Goal: Task Accomplishment & Management: Use online tool/utility

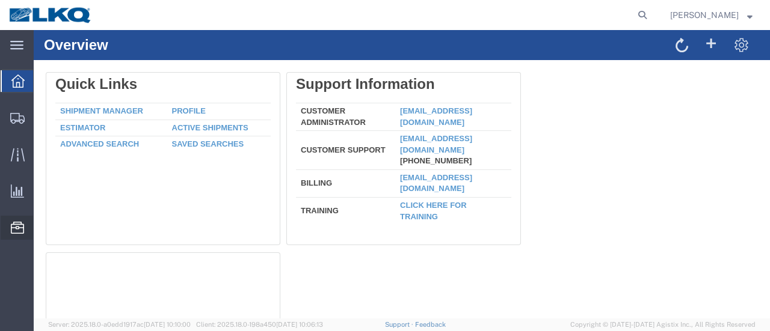
click at [0, 0] on span "Location Appointment" at bounding box center [0, 0] width 0 height 0
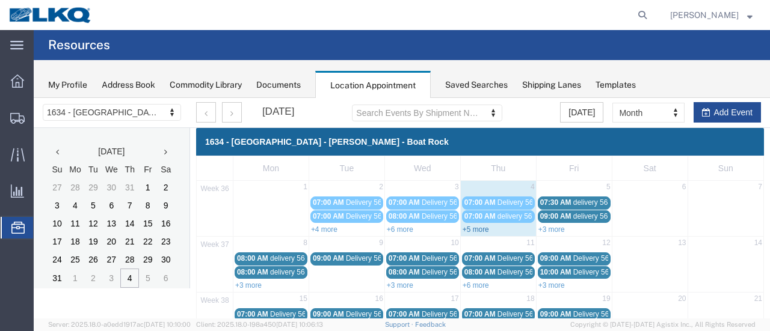
click at [468, 228] on link "+5 more" at bounding box center [475, 229] width 26 height 8
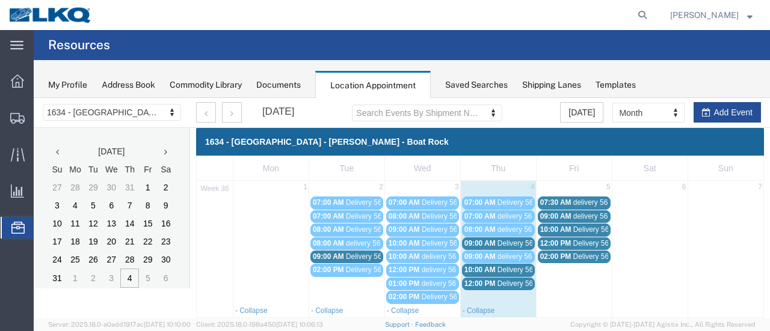
click at [499, 241] on span "Delivery 56342131" at bounding box center [527, 243] width 60 height 8
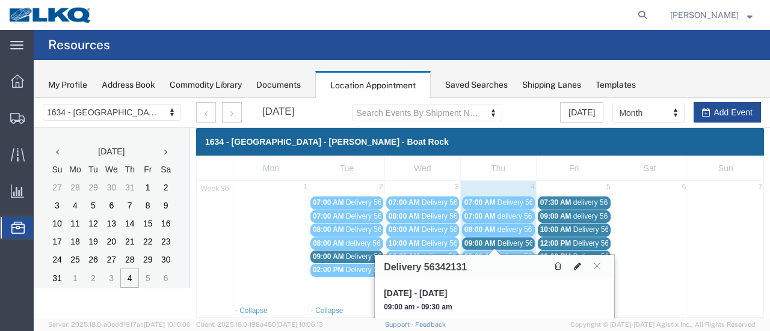
click at [578, 263] on icon at bounding box center [577, 266] width 7 height 8
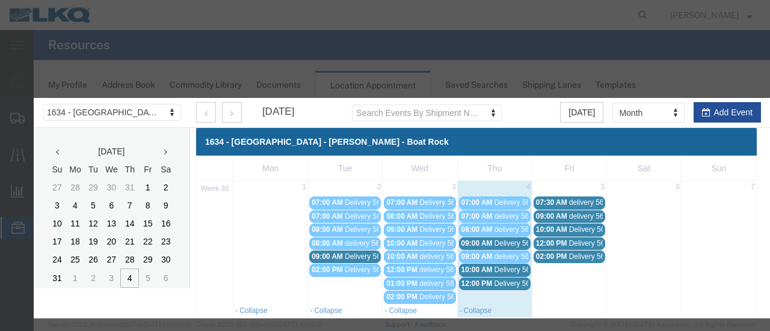
select select
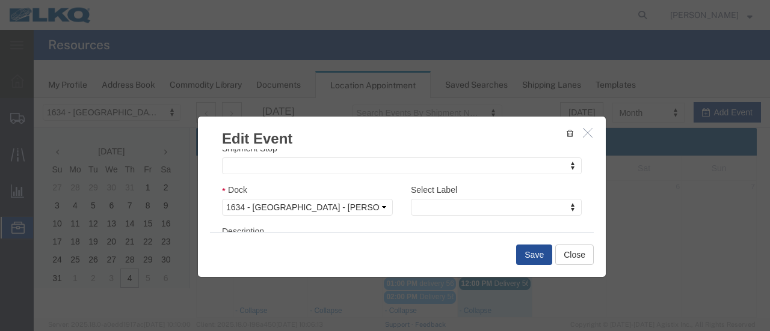
scroll to position [180, 0]
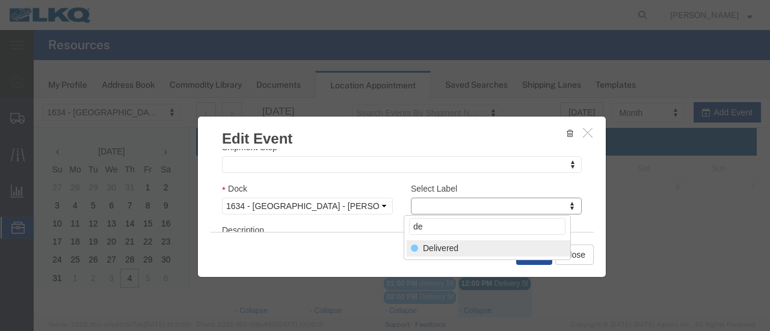
type input "de"
select select "40"
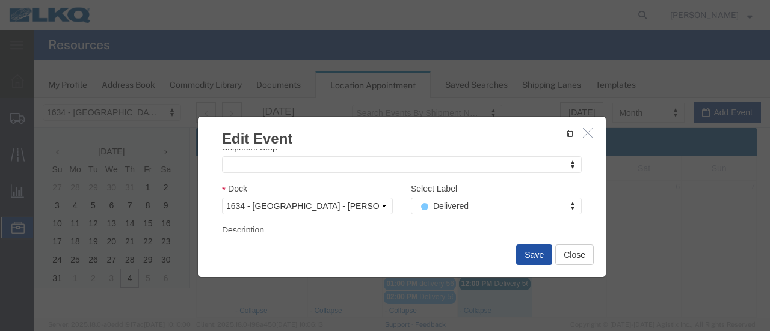
click at [530, 252] on button "Save" at bounding box center [534, 255] width 36 height 20
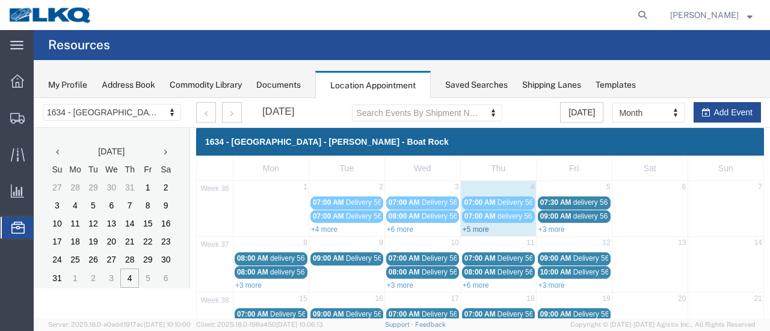
click at [464, 228] on link "+5 more" at bounding box center [475, 229] width 26 height 8
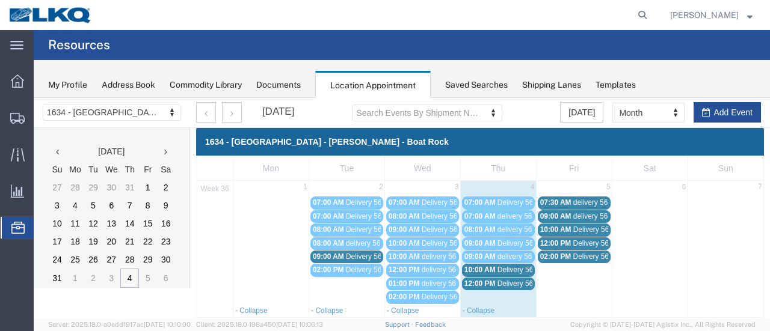
scroll to position [120, 0]
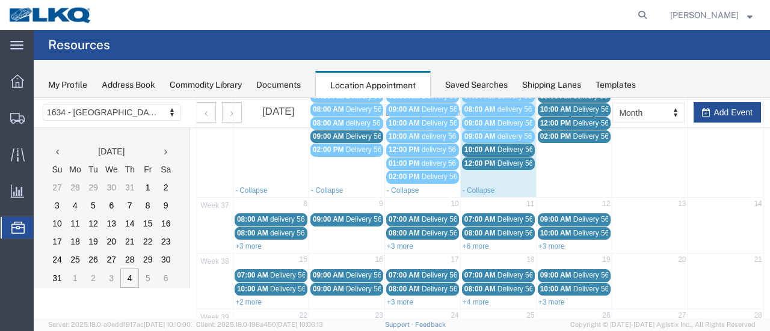
click at [509, 149] on span "Delivery 56329171" at bounding box center [527, 150] width 60 height 8
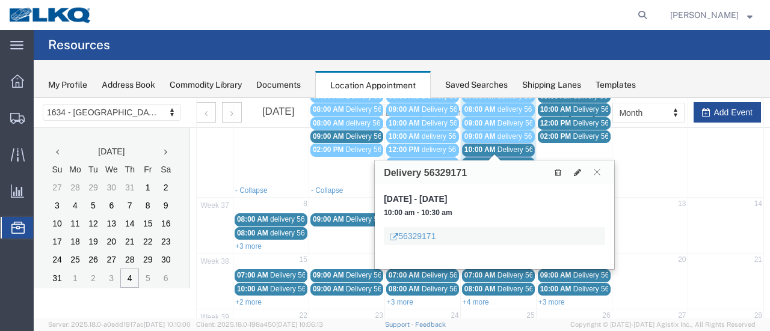
click at [512, 159] on span "Delivery 56342134" at bounding box center [527, 163] width 60 height 8
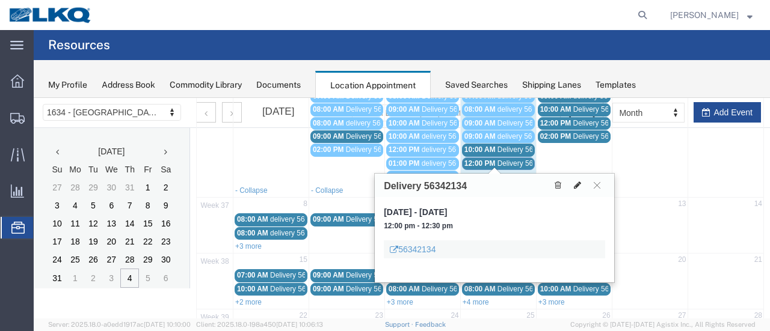
click at [579, 181] on icon at bounding box center [577, 185] width 7 height 8
select select "100"
select select "1"
select select
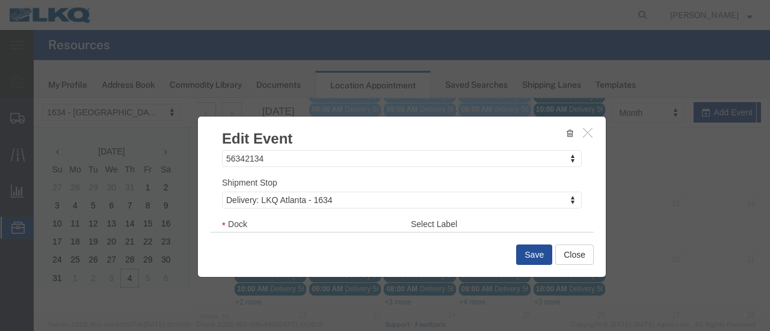
scroll to position [180, 0]
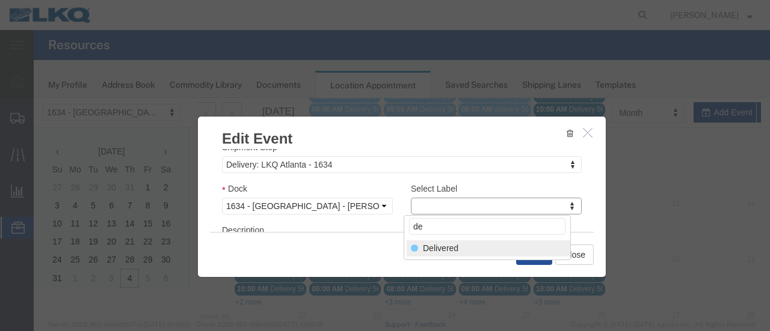
type input "de"
select select "40"
click at [530, 252] on button "Save" at bounding box center [534, 255] width 36 height 20
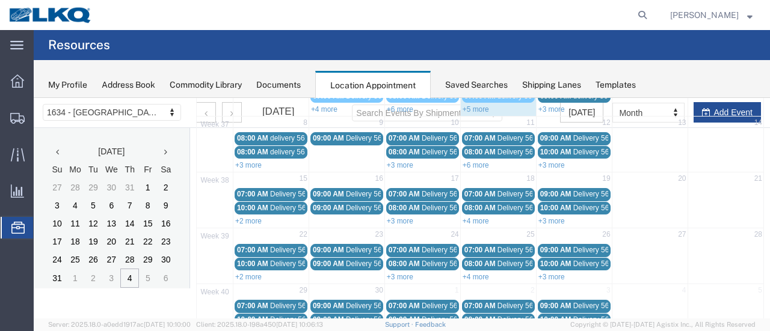
scroll to position [77, 0]
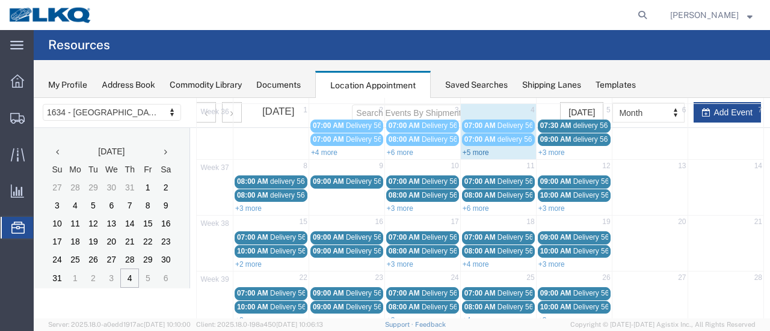
click at [467, 152] on link "+5 more" at bounding box center [475, 153] width 26 height 8
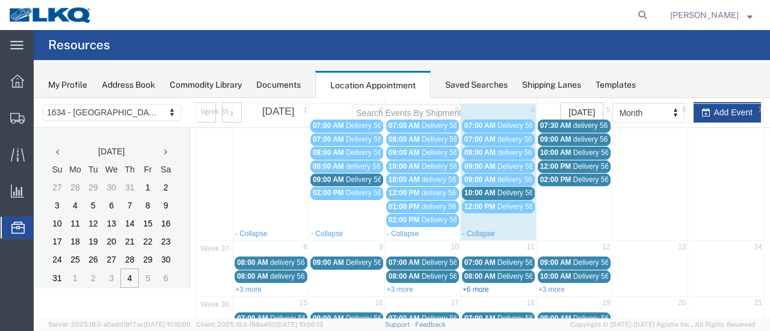
click at [467, 286] on link "+6 more" at bounding box center [475, 290] width 26 height 8
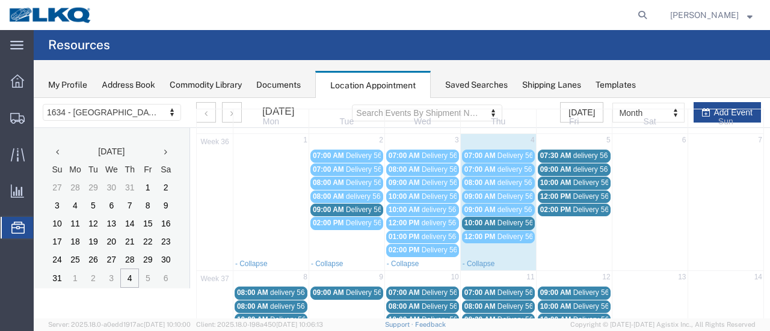
scroll to position [0, 0]
